Goal: Information Seeking & Learning: Learn about a topic

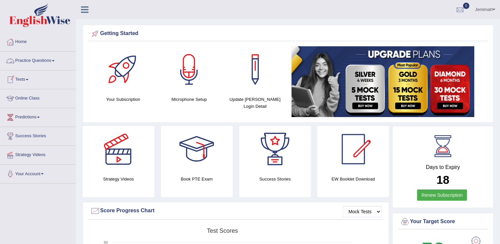
click at [49, 61] on link "Practice Questions" at bounding box center [37, 60] width 75 height 17
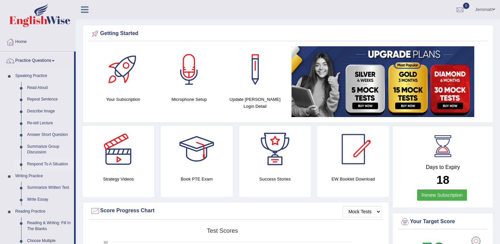
click at [67, 164] on link "Respond To A Situation" at bounding box center [49, 164] width 50 height 12
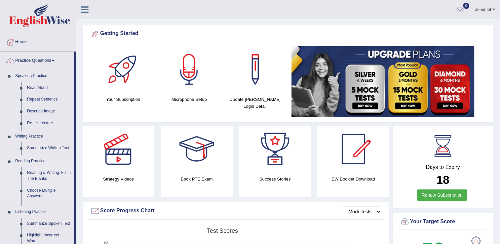
click at [67, 164] on ul "Speaking Practice Read Aloud Repeat Sentence Describe Image Re-tell Lecture Ans…" at bounding box center [37, 166] width 74 height 193
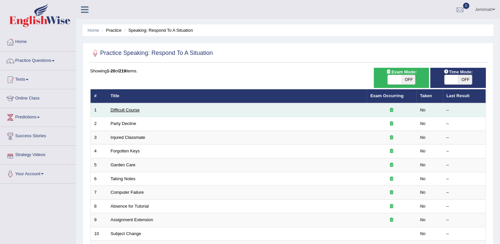
click at [111, 108] on link "Difficult Course" at bounding box center [125, 109] width 29 height 5
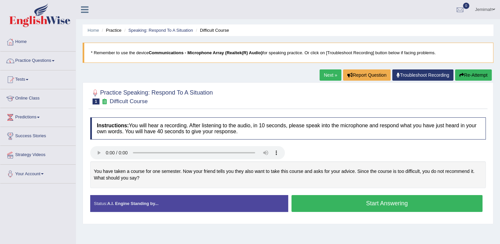
click at [54, 63] on link "Practice Questions" at bounding box center [37, 60] width 75 height 17
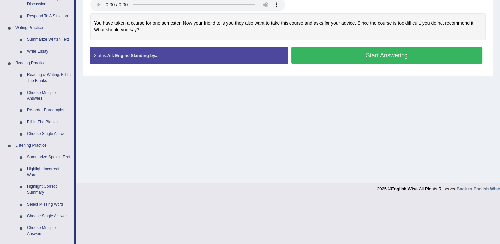
scroll to position [145, 0]
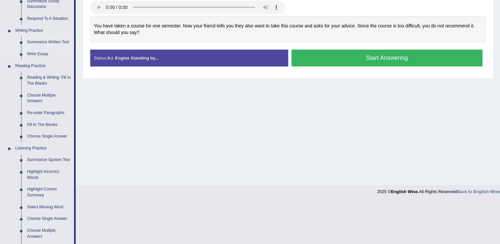
click at [57, 41] on link "Summarize Written Text" at bounding box center [49, 42] width 50 height 12
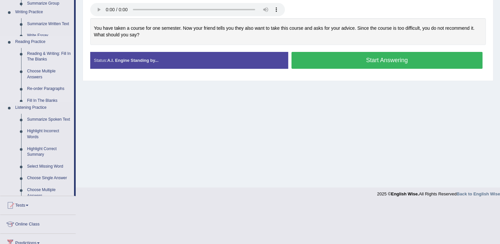
click at [57, 41] on ul "Speaking Practice Read Aloud Repeat Sentence Describe Image Re-tell Lecture Ans…" at bounding box center [37, 61] width 74 height 269
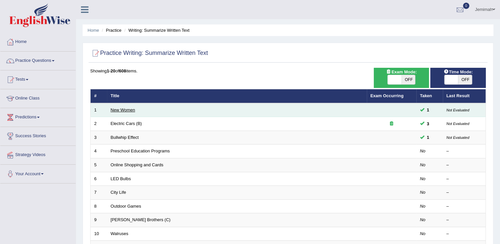
click at [131, 109] on link "New Women" at bounding box center [123, 109] width 24 height 5
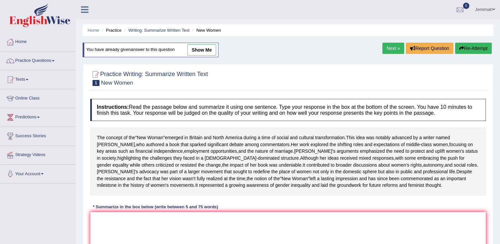
scroll to position [30, 0]
